Goal: Task Accomplishment & Management: Use online tool/utility

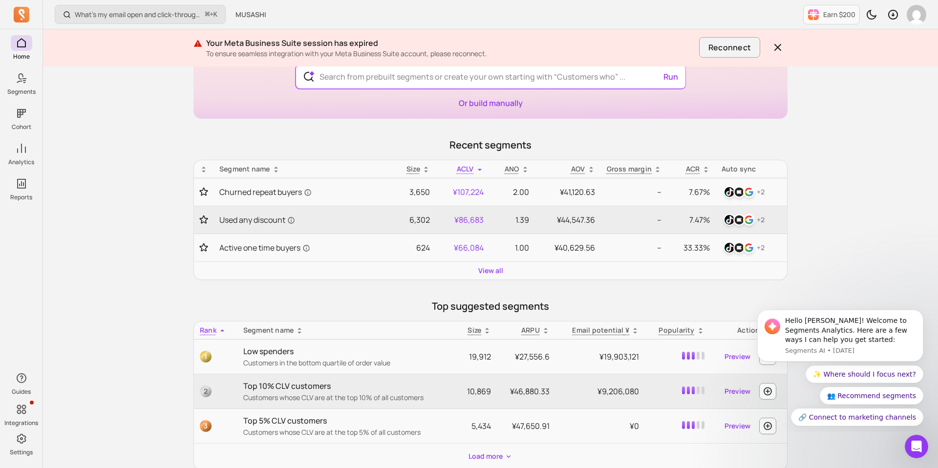
scroll to position [98, 0]
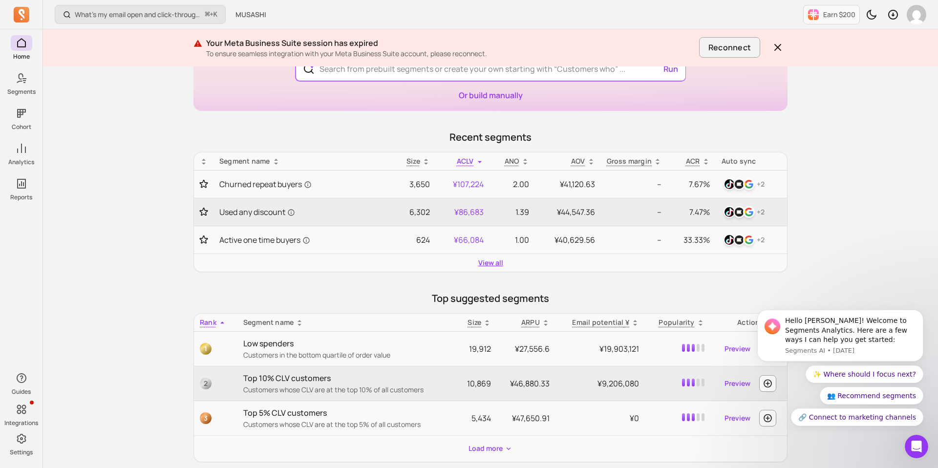
click at [489, 266] on link "View all" at bounding box center [490, 263] width 25 height 10
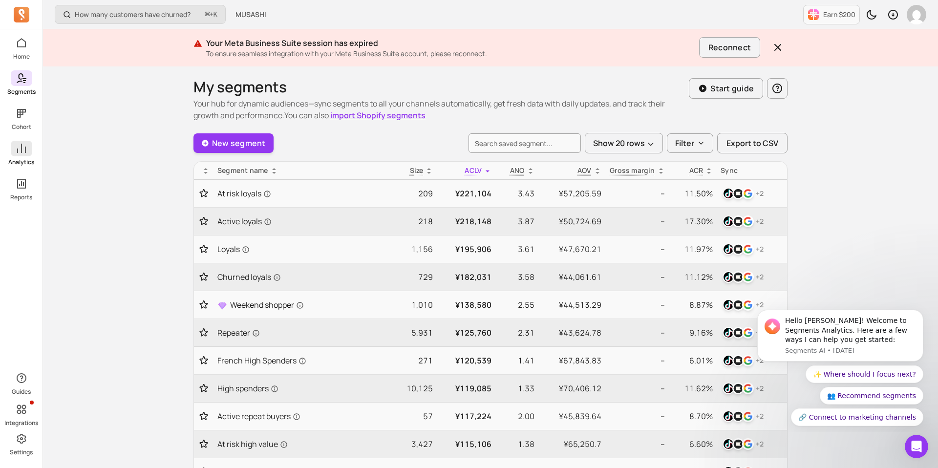
click at [25, 155] on span at bounding box center [21, 149] width 21 height 16
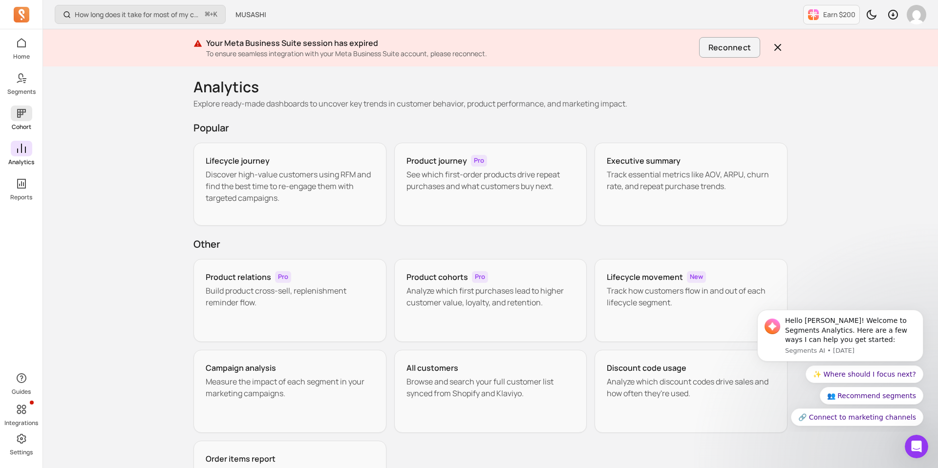
click at [17, 121] on link "Cohort" at bounding box center [21, 118] width 42 height 25
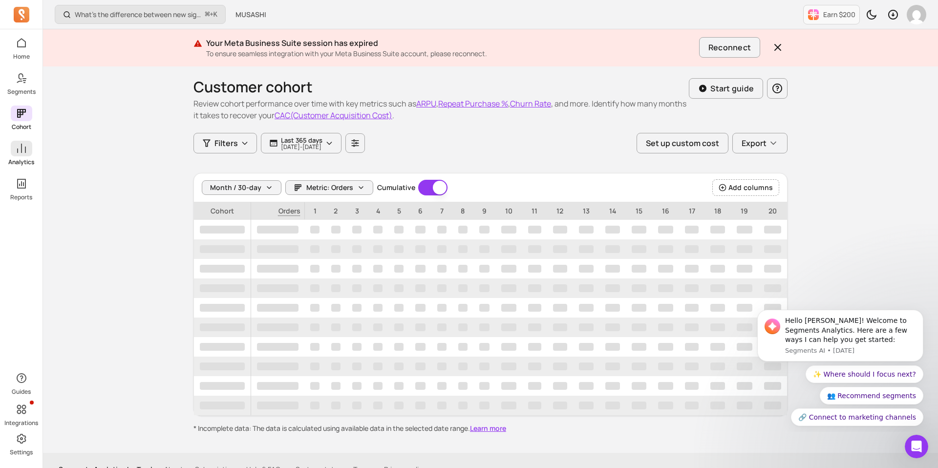
click at [20, 155] on span at bounding box center [21, 149] width 21 height 16
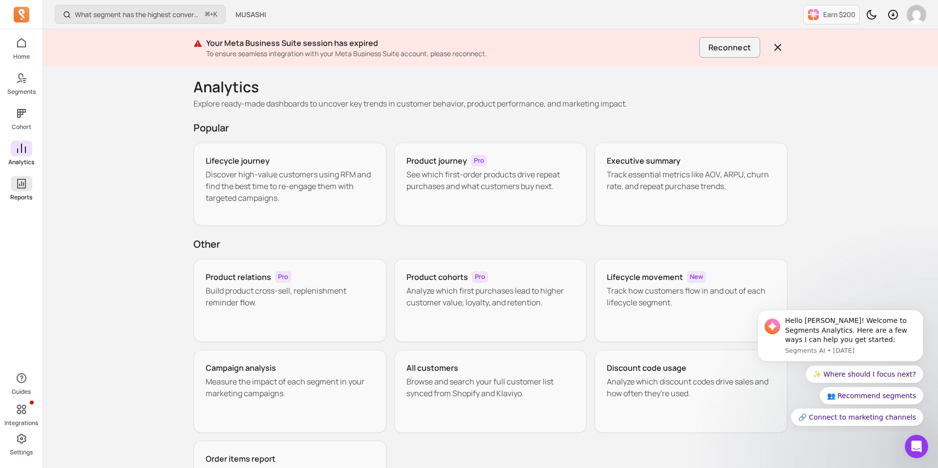
click at [19, 176] on span at bounding box center [21, 184] width 21 height 16
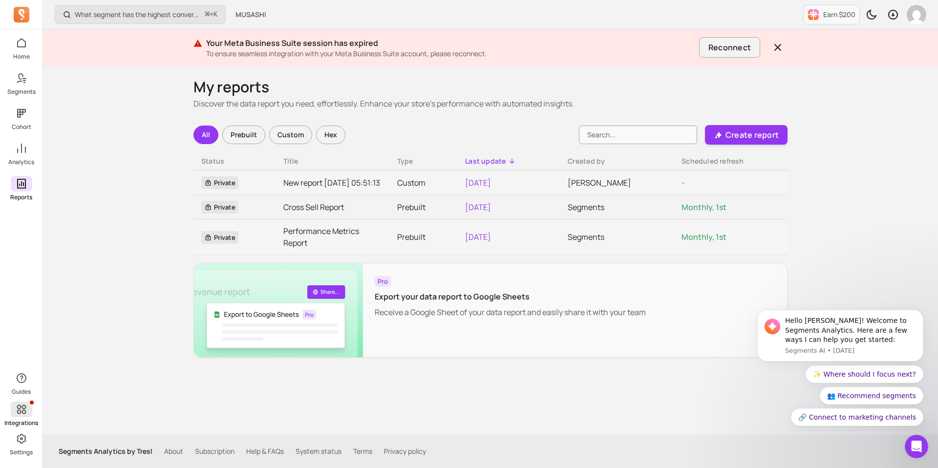
click at [16, 413] on icon at bounding box center [22, 409] width 12 height 12
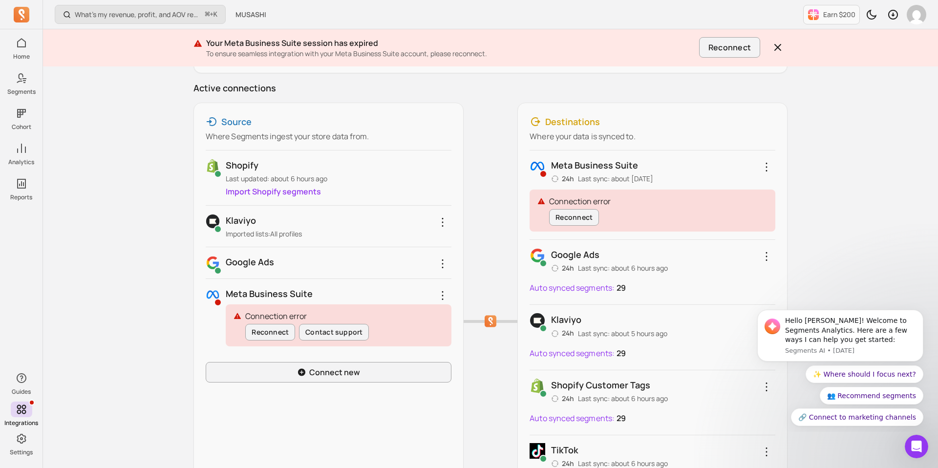
scroll to position [137, 0]
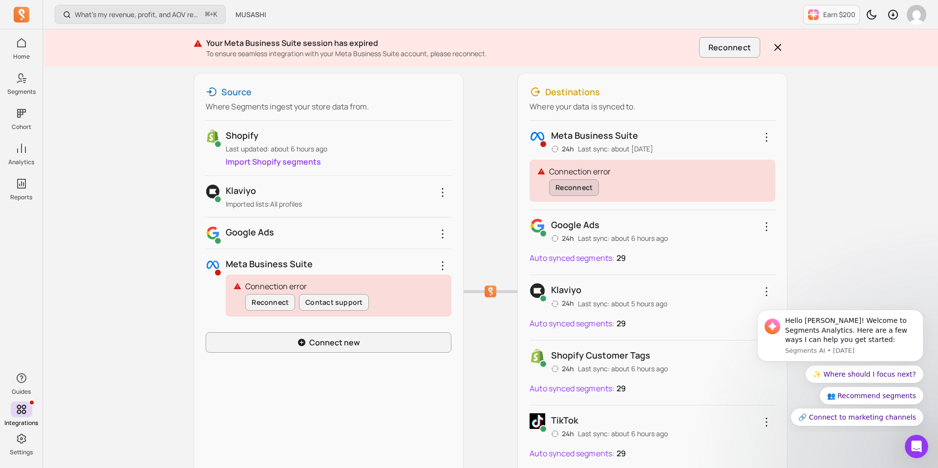
click at [577, 190] on button "Reconnect" at bounding box center [574, 187] width 50 height 17
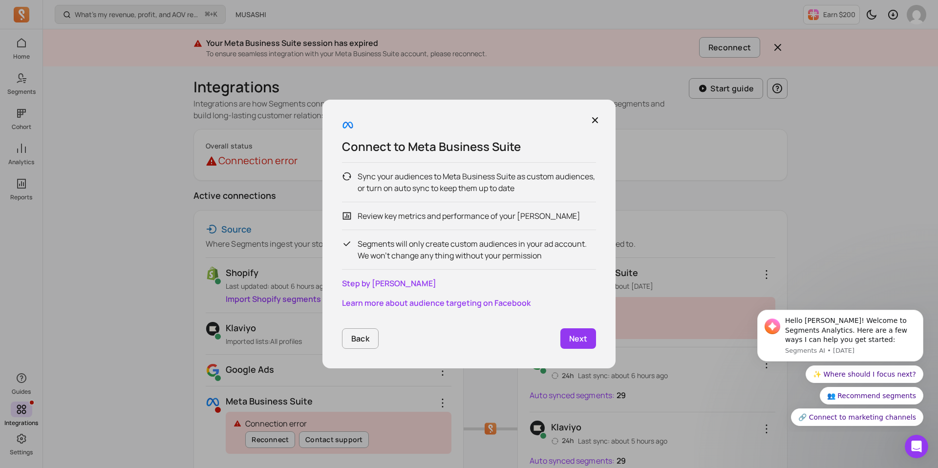
click at [573, 338] on p "Next" at bounding box center [578, 339] width 18 height 12
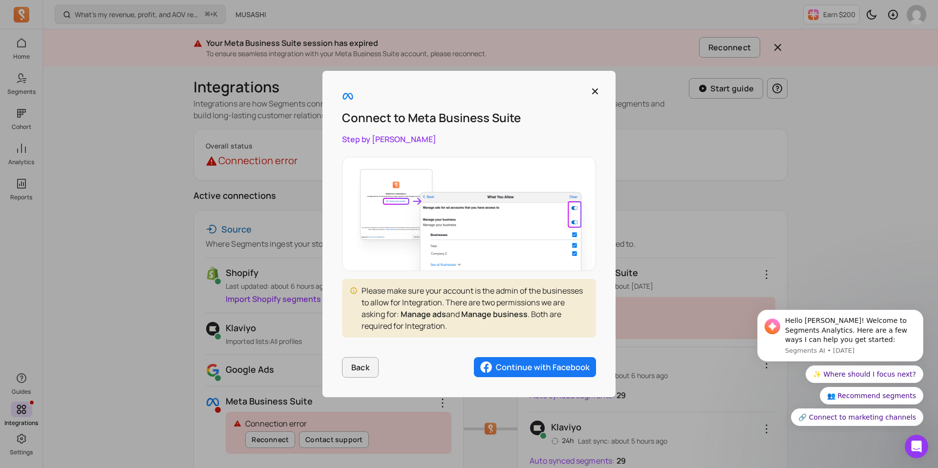
click at [533, 373] on img "button" at bounding box center [535, 367] width 122 height 21
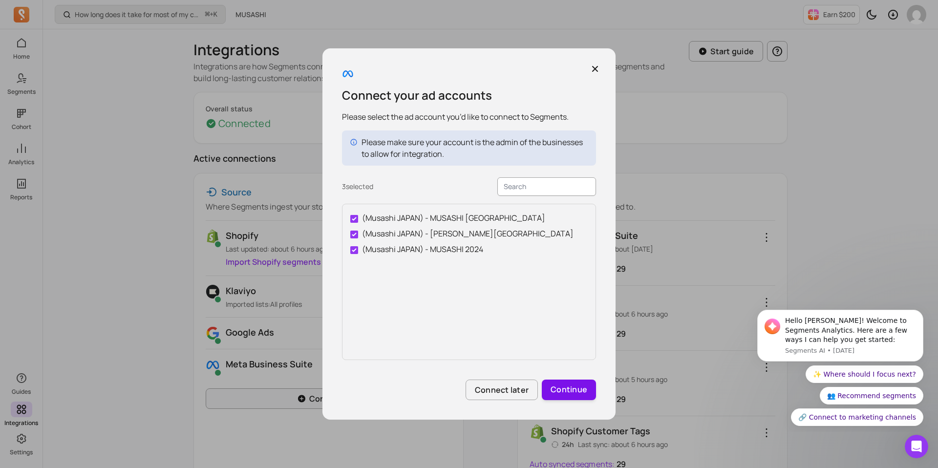
click at [569, 395] on button "Continue" at bounding box center [569, 390] width 54 height 21
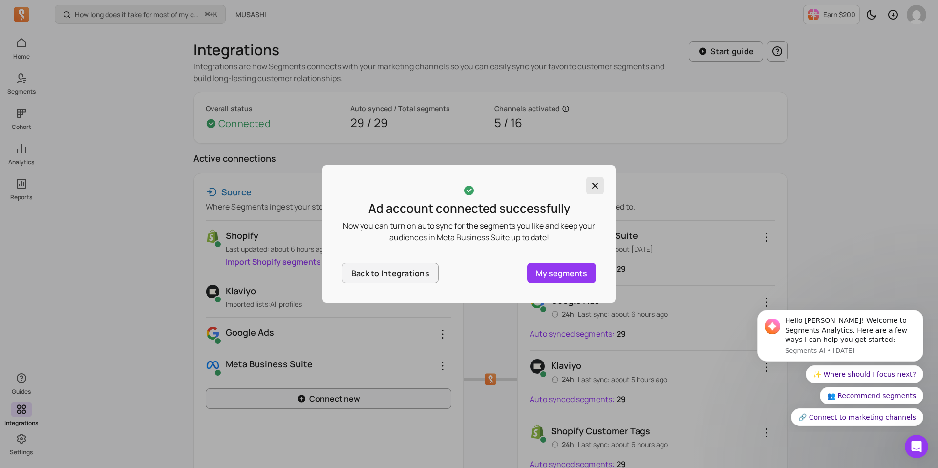
click at [594, 186] on icon "button" at bounding box center [595, 186] width 10 height 10
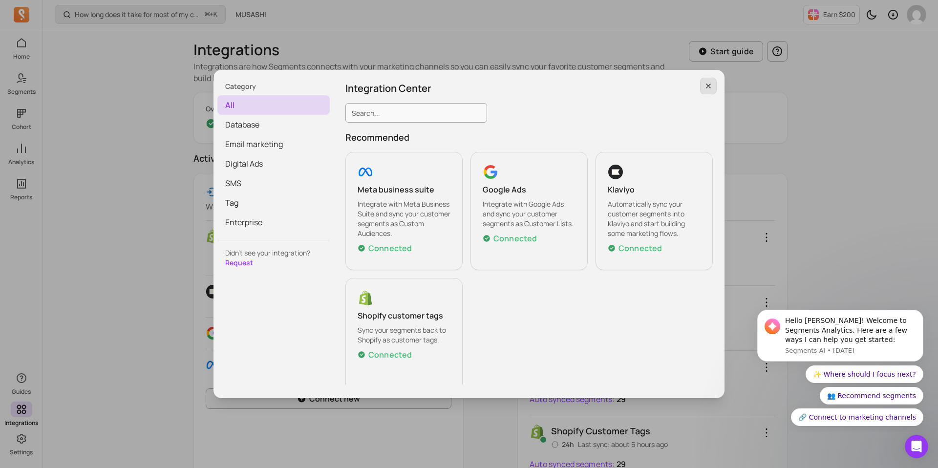
click at [707, 86] on icon "button" at bounding box center [708, 86] width 8 height 8
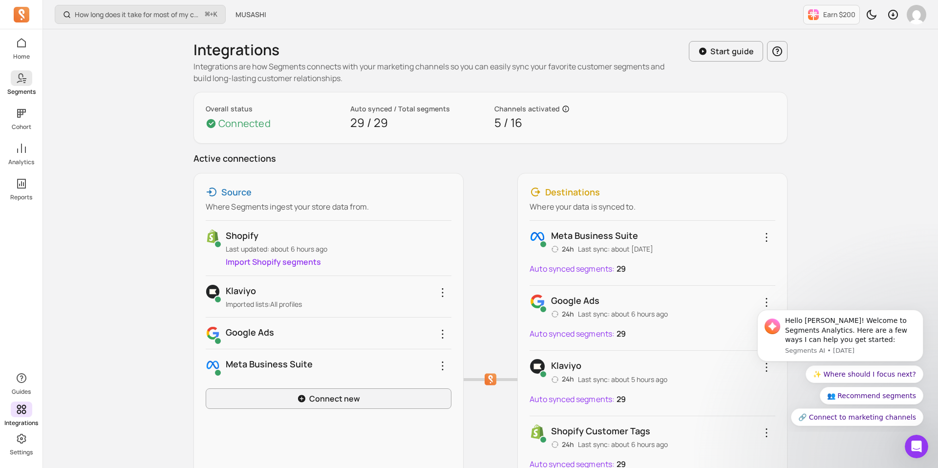
click at [26, 84] on span at bounding box center [21, 78] width 21 height 16
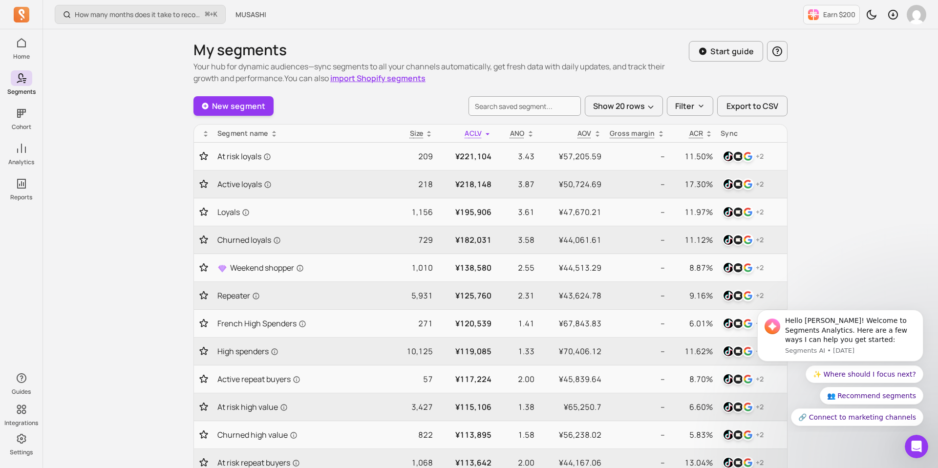
click at [114, 167] on div "How many months does it take to recover my CAC (Customer Acquisition Cost)? ⌘ +…" at bounding box center [490, 472] width 895 height 944
click at [407, 18] on div "How many months does it take to recover my CAC (Customer Acquisition Cost)? ⌘ +…" at bounding box center [490, 14] width 895 height 29
